Goal: Task Accomplishment & Management: Manage account settings

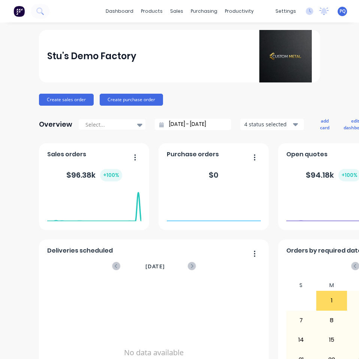
click at [340, 10] on span "PQ" at bounding box center [343, 11] width 6 height 7
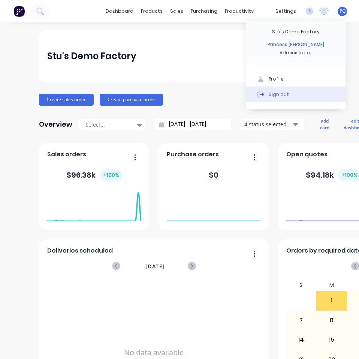
click at [271, 93] on div "Sign out" at bounding box center [279, 94] width 20 height 7
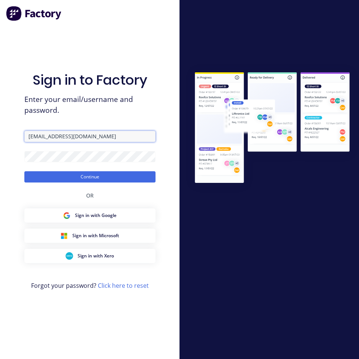
drag, startPoint x: 80, startPoint y: 138, endPoint x: 0, endPoint y: 148, distance: 80.4
click at [0, 148] on html "Sign in to Factory Enter your email/username and password. princess@Scrs.net.au…" at bounding box center [179, 179] width 359 height 359
type input "princess@factory.app"
click at [52, 169] on form "princess@factory.app Continue" at bounding box center [89, 157] width 131 height 52
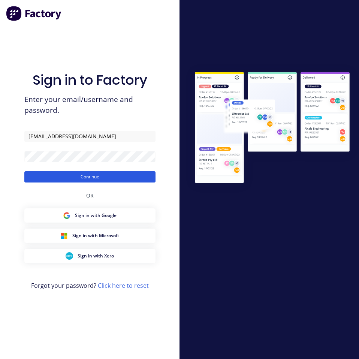
click at [60, 176] on button "Continue" at bounding box center [89, 176] width 131 height 11
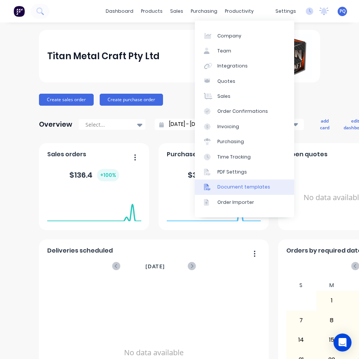
click at [252, 190] on div "Document templates" at bounding box center [244, 187] width 53 height 7
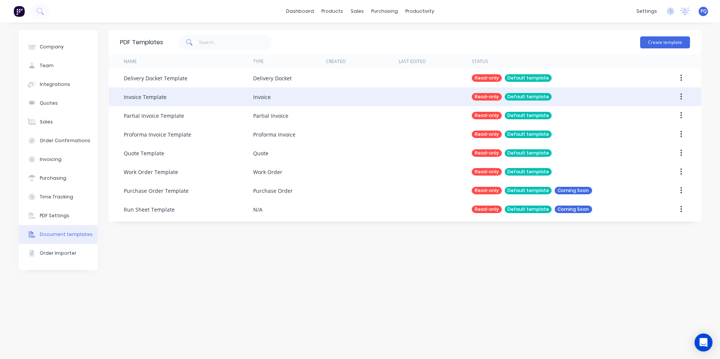
click at [359, 93] on button "button" at bounding box center [682, 97] width 18 height 14
click at [359, 116] on div "Duplicate" at bounding box center [655, 116] width 58 height 11
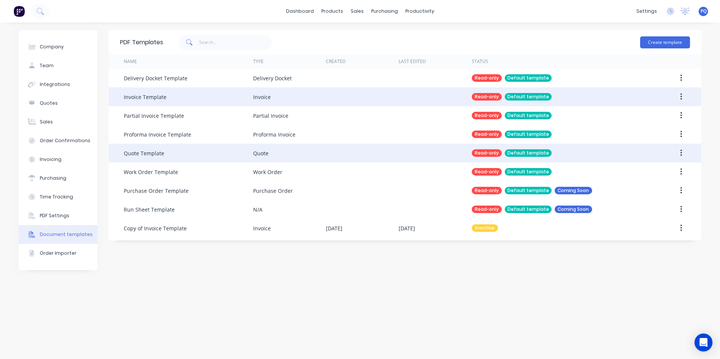
click at [359, 151] on button "button" at bounding box center [682, 153] width 18 height 14
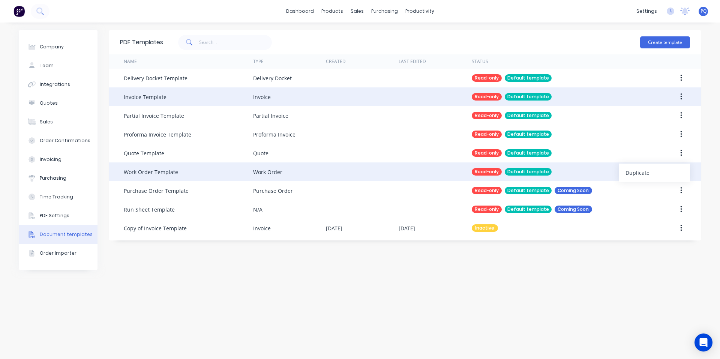
click at [359, 170] on div "Duplicate" at bounding box center [655, 172] width 58 height 11
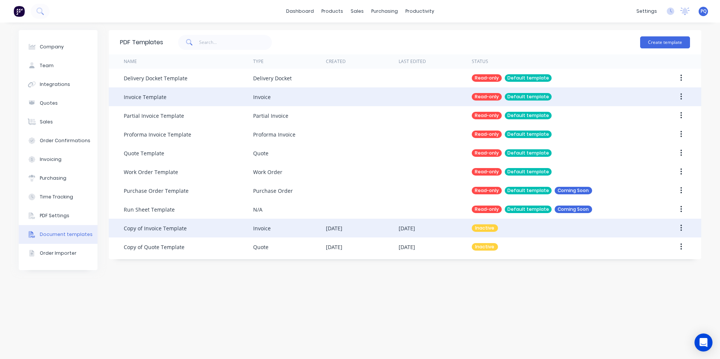
click at [359, 228] on icon "button" at bounding box center [681, 228] width 2 height 7
click at [359, 266] on div "Make default" at bounding box center [655, 262] width 58 height 11
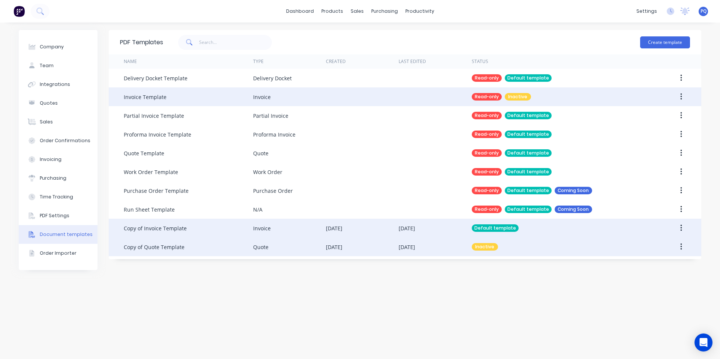
click at [359, 247] on button "button" at bounding box center [682, 247] width 18 height 14
click at [359, 280] on div "Make default" at bounding box center [655, 281] width 58 height 11
click at [221, 225] on div "Copy of Invoice Template" at bounding box center [188, 228] width 129 height 19
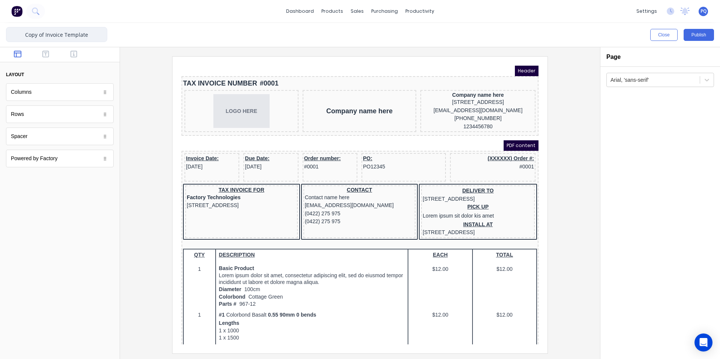
drag, startPoint x: 42, startPoint y: 34, endPoint x: 4, endPoint y: 33, distance: 38.6
click at [15, 33] on input "Copy of Invoice Template" at bounding box center [56, 34] width 101 height 15
type input "Updated Invoice Template"
drag, startPoint x: 231, startPoint y: 26, endPoint x: 215, endPoint y: 13, distance: 20.3
click at [230, 26] on div "Close Publish" at bounding box center [360, 35] width 720 height 24
